Goal: Information Seeking & Learning: Learn about a topic

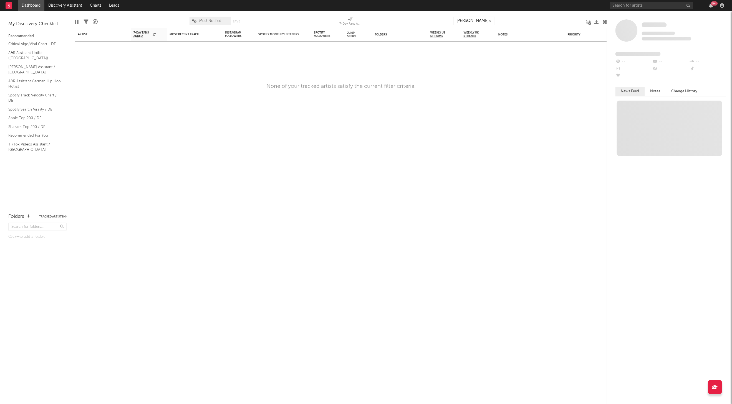
type input "[PERSON_NAME]"
click at [636, 7] on input "text" at bounding box center [651, 5] width 83 height 7
type input "[PERSON_NAME]"
click at [646, 7] on input "[PERSON_NAME]" at bounding box center [651, 5] width 83 height 7
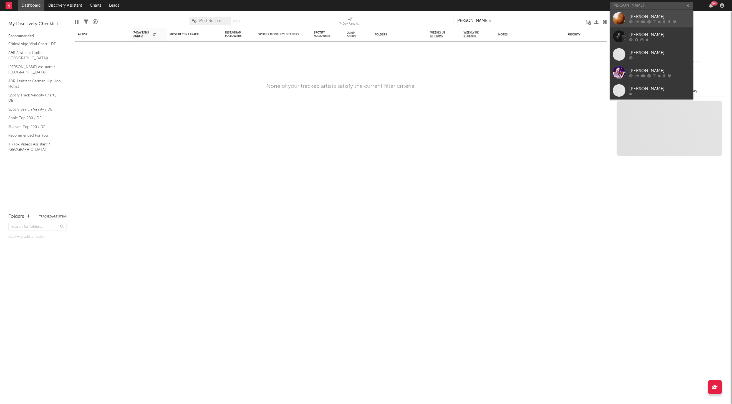
click at [645, 16] on div "[PERSON_NAME]" at bounding box center [659, 16] width 61 height 7
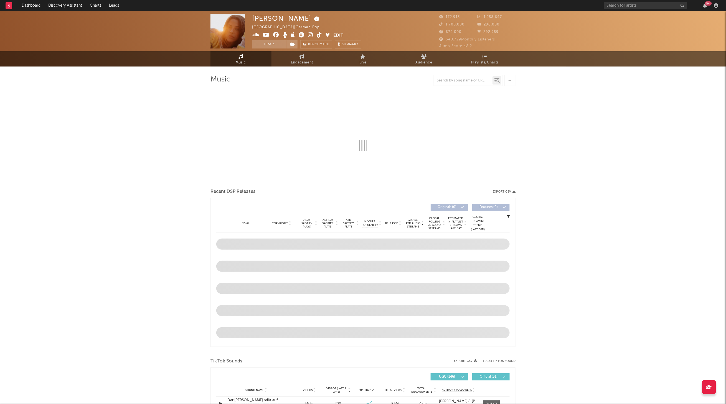
select select "6m"
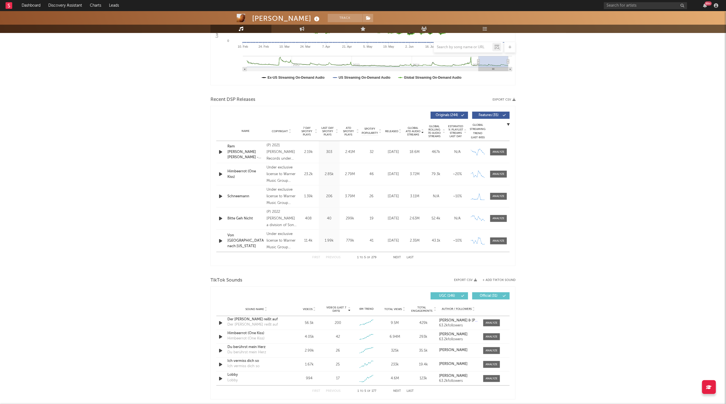
scroll to position [148, 0]
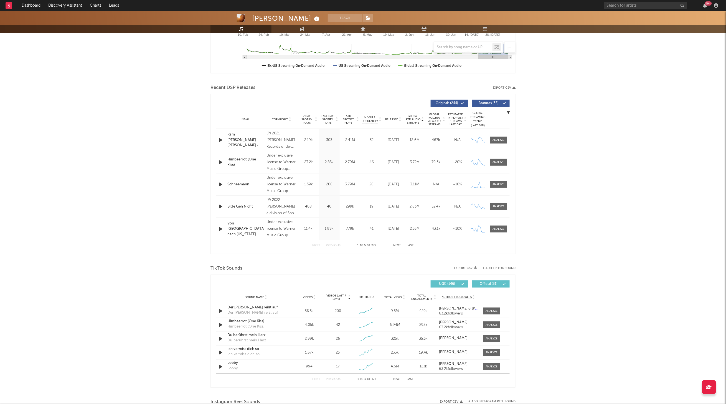
click at [398, 246] on button "Next" at bounding box center [397, 245] width 8 height 3
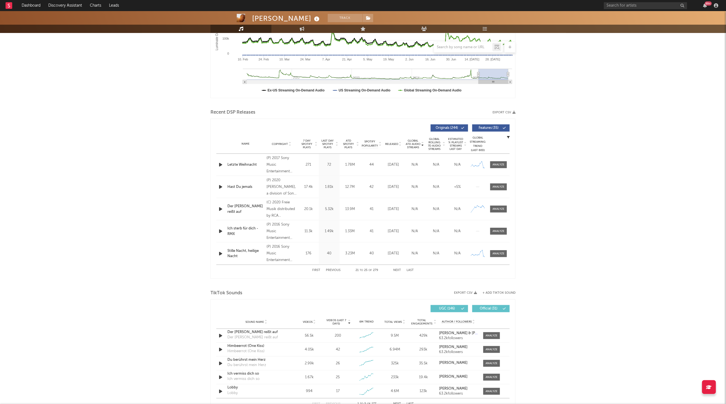
scroll to position [111, 0]
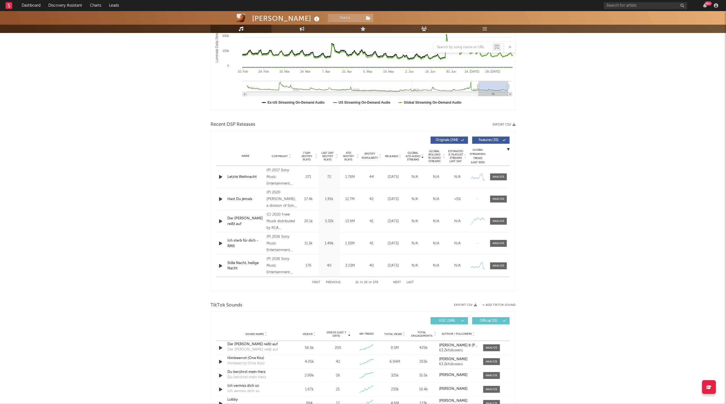
click at [332, 283] on button "Previous" at bounding box center [333, 282] width 15 height 3
click at [221, 243] on icon "button" at bounding box center [221, 243] width 6 height 7
click at [221, 243] on icon "button" at bounding box center [220, 243] width 5 height 7
click at [501, 241] on span at bounding box center [498, 243] width 17 height 7
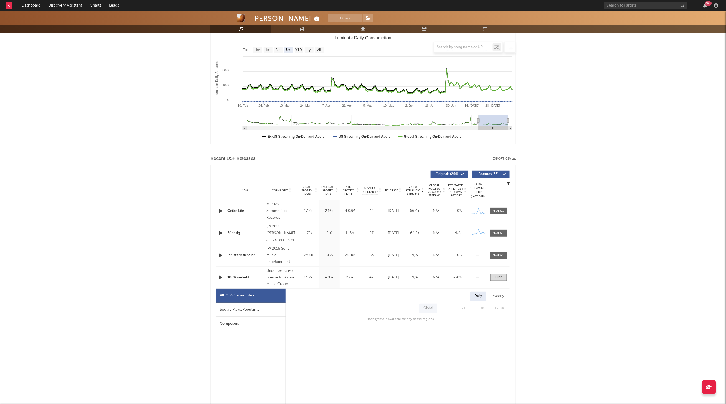
scroll to position [74, 0]
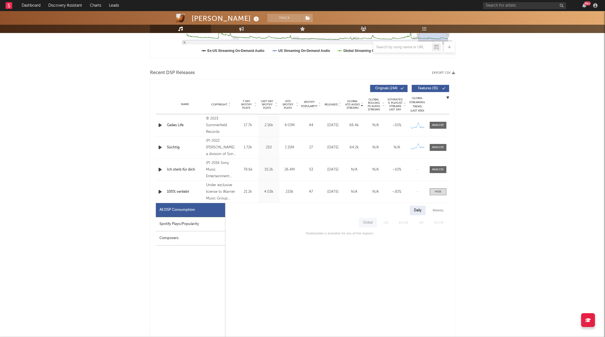
scroll to position [166, 0]
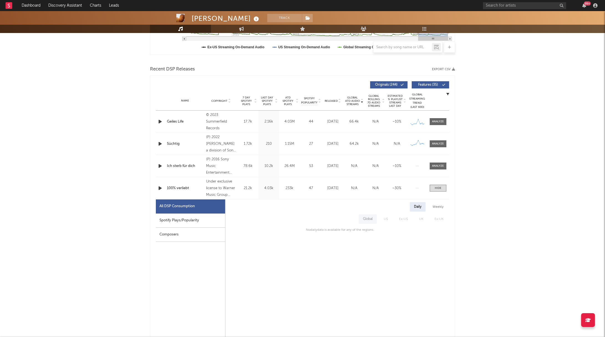
click at [338, 236] on div "Daily Weekly Global US Ex-US [GEOGRAPHIC_DATA] Ex-UK No daily data is available…" at bounding box center [337, 330] width 224 height 263
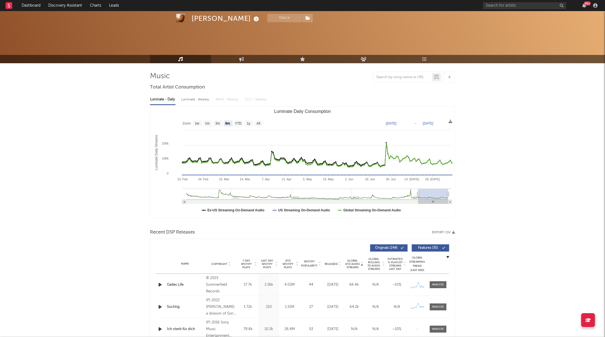
scroll to position [0, 0]
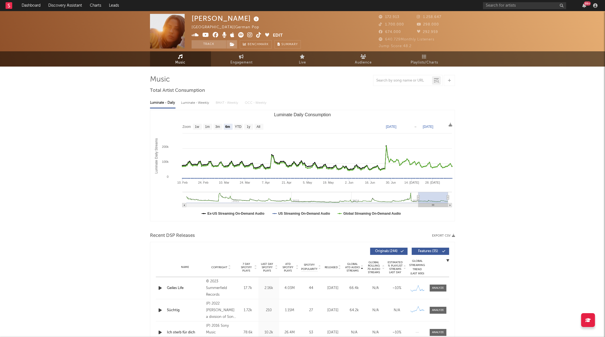
click at [396, 126] on text "[DATE]" at bounding box center [391, 127] width 11 height 4
click at [408, 126] on input "[DATE]" at bounding box center [396, 127] width 26 height 6
type input "[DATE]"
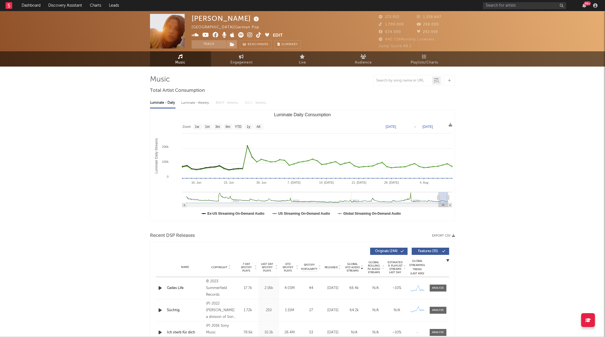
click at [433, 127] on text "[DATE]" at bounding box center [428, 127] width 11 height 4
click at [445, 127] on input "[DATE]" at bounding box center [433, 127] width 26 height 6
type input "[DATE]"
select select "1m"
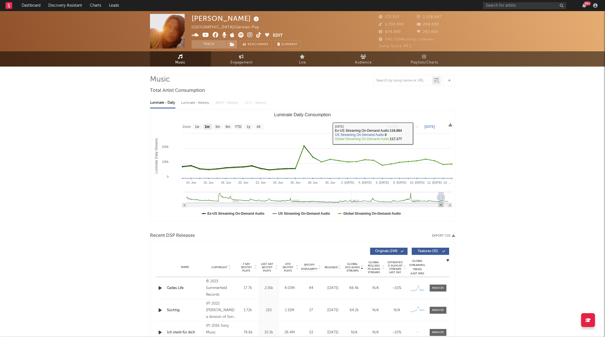
click at [428, 126] on text "[DATE]" at bounding box center [430, 127] width 11 height 4
click at [445, 124] on input "[DATE]" at bounding box center [434, 127] width 26 height 6
type input "[DATE]"
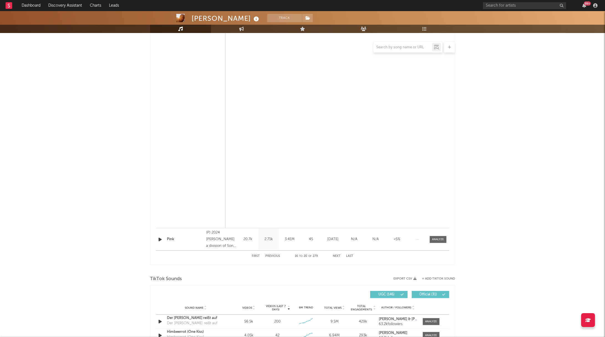
scroll to position [431, 0]
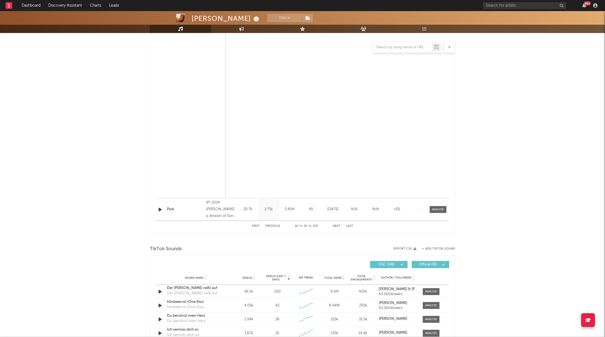
click at [474, 170] on div "[PERSON_NAME] Track [GEOGRAPHIC_DATA] | German Pop Edit Track Benchmark Summary…" at bounding box center [302, 131] width 605 height 1102
click at [79, 70] on div "[PERSON_NAME] Track [GEOGRAPHIC_DATA] | German Pop Edit Track Benchmark Summary…" at bounding box center [302, 131] width 605 height 1102
